Goal: Information Seeking & Learning: Learn about a topic

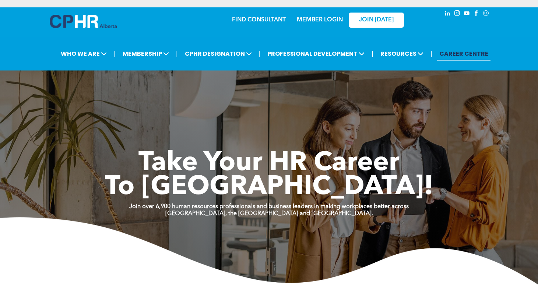
click at [377, 19] on span "JOIN [DATE]" at bounding box center [376, 20] width 35 height 7
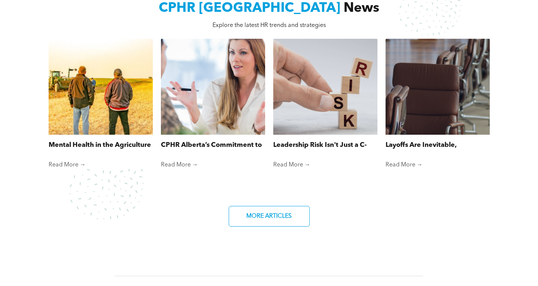
scroll to position [516, 0]
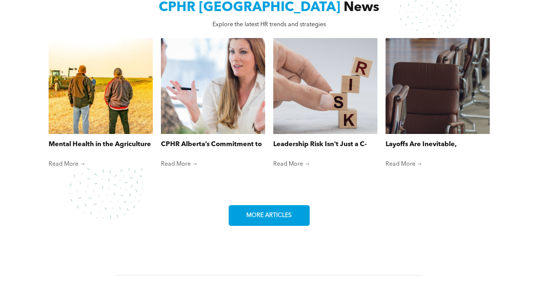
click at [264, 208] on span "MORE ARTICLES" at bounding box center [269, 215] width 50 height 14
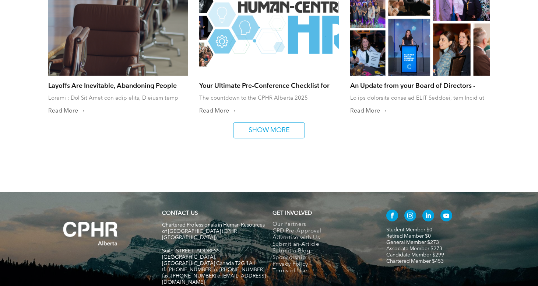
scroll to position [553, 0]
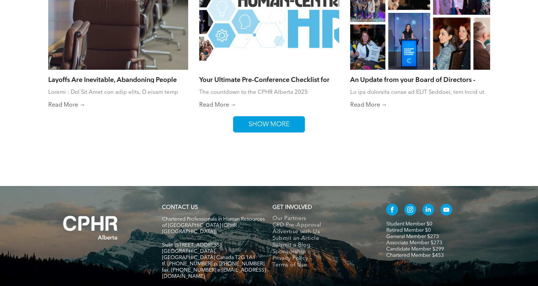
click at [276, 127] on span "SHOW MORE" at bounding box center [269, 123] width 46 height 15
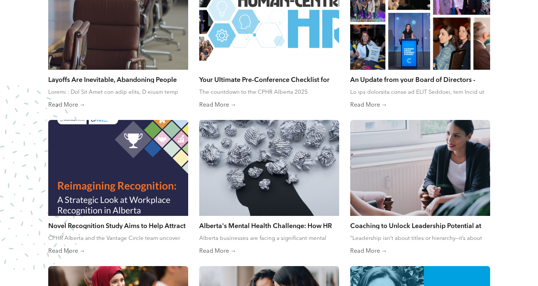
click at [402, 223] on link "Coaching to Unlock Leadership Potential at Every Level" at bounding box center [420, 225] width 140 height 8
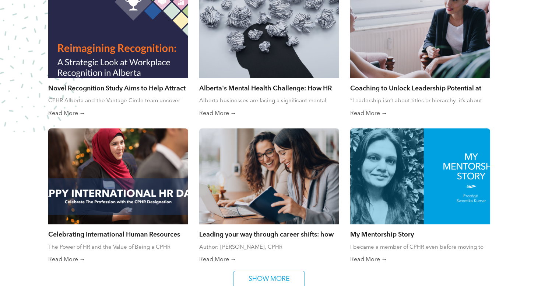
scroll to position [700, 0]
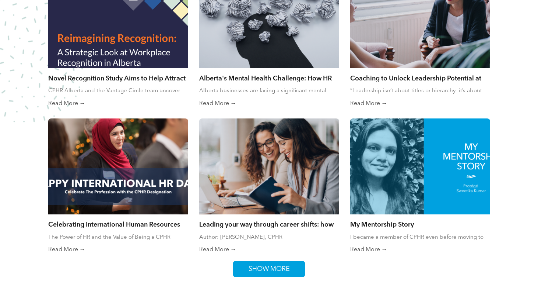
click at [274, 268] on span "SHOW MORE" at bounding box center [269, 268] width 46 height 15
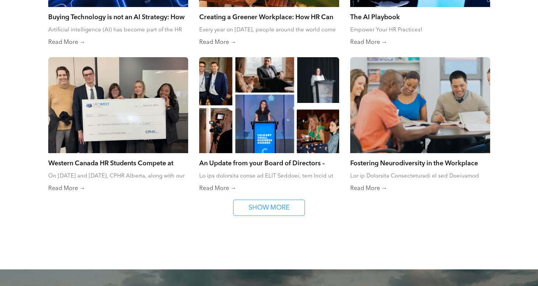
scroll to position [1068, 0]
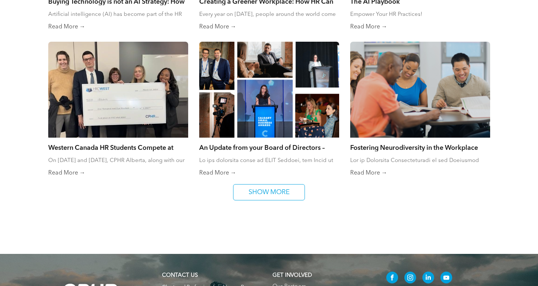
click at [382, 150] on div "Fostering Neurodiversity in the Workplace By Marina Perkovic • March 20, 2025" at bounding box center [420, 153] width 140 height 32
click at [382, 147] on link "Fostering Neurodiversity in the Workplace" at bounding box center [420, 147] width 140 height 8
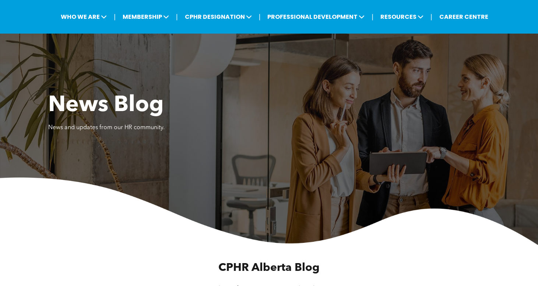
scroll to position [0, 0]
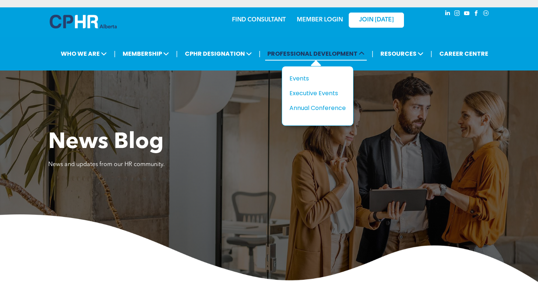
click at [304, 53] on span "PROFESSIONAL DEVELOPMENT" at bounding box center [316, 54] width 102 height 14
click at [300, 77] on div "Events" at bounding box center [315, 78] width 51 height 9
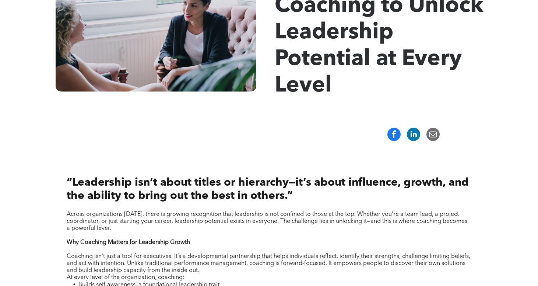
scroll to position [37, 0]
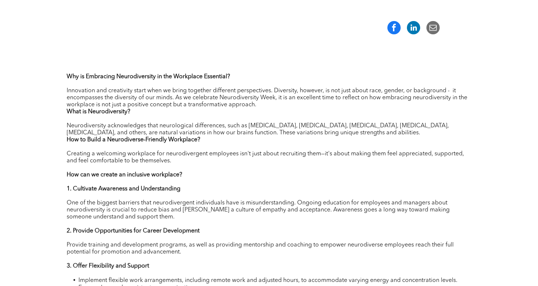
scroll to position [258, 0]
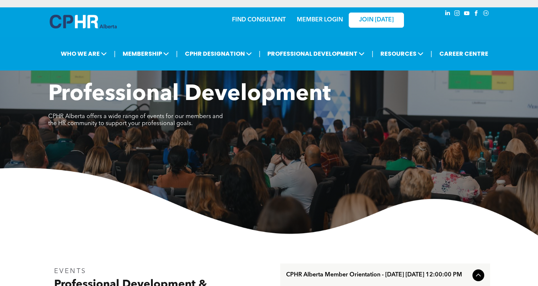
click at [82, 18] on img at bounding box center [83, 22] width 67 height 14
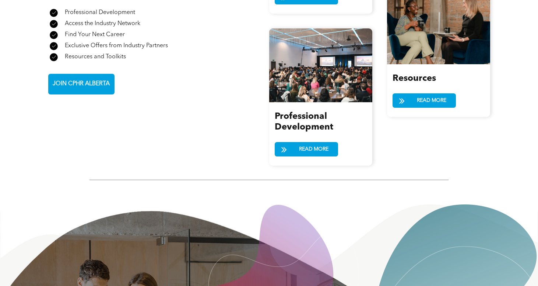
scroll to position [836, 0]
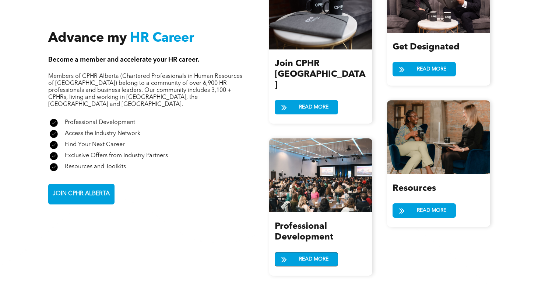
click at [309, 252] on span "READ MORE" at bounding box center [314, 259] width 35 height 14
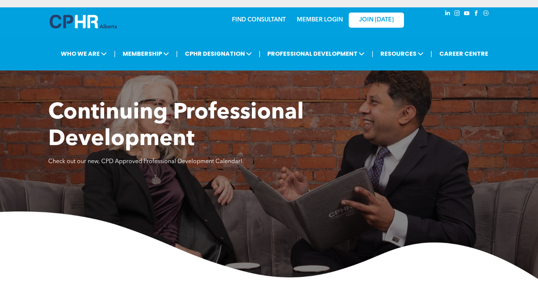
click at [310, 16] on div "MEMBER LOGIN" at bounding box center [320, 17] width 48 height 13
click at [313, 17] on link "MEMBER LOGIN" at bounding box center [320, 20] width 46 height 6
